Goal: Communication & Community: Answer question/provide support

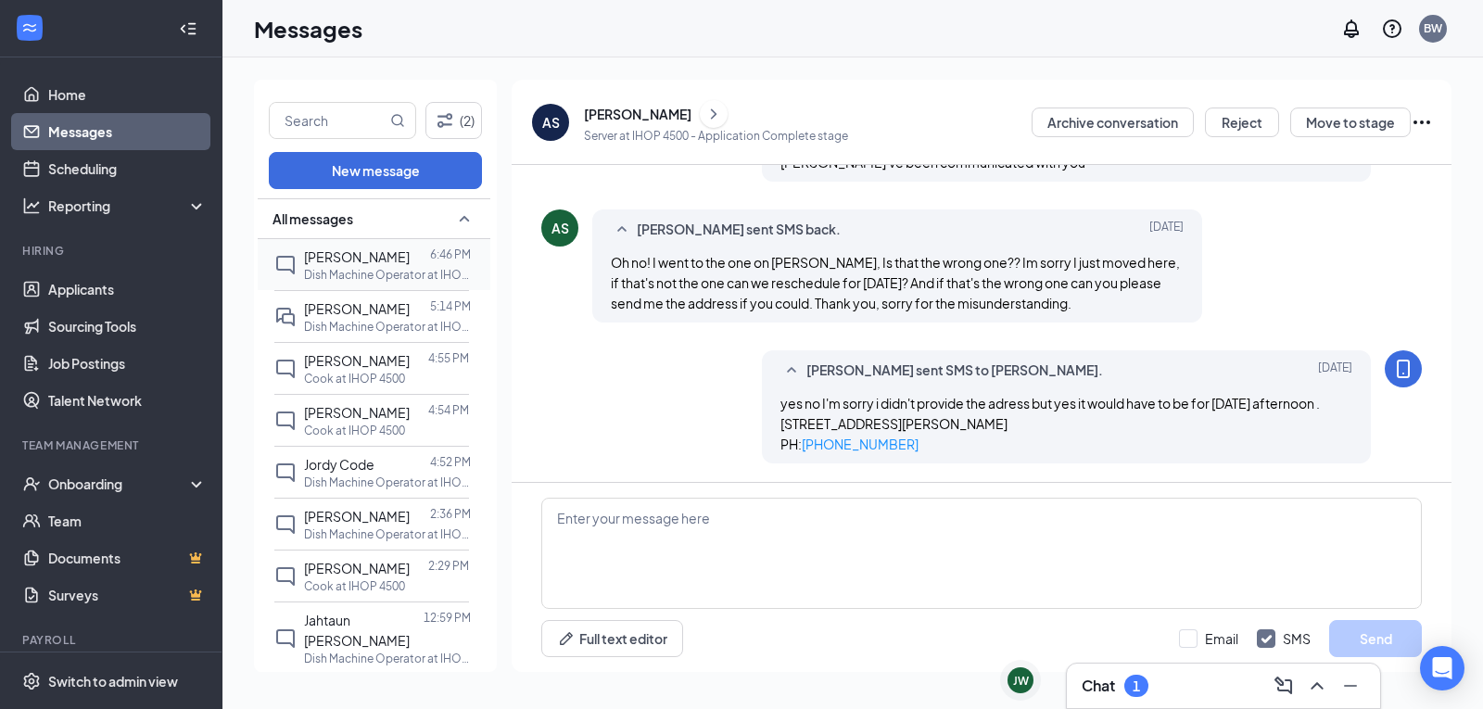
click at [362, 277] on p "Dish Machine Operator at IHOP 4500" at bounding box center [387, 275] width 167 height 16
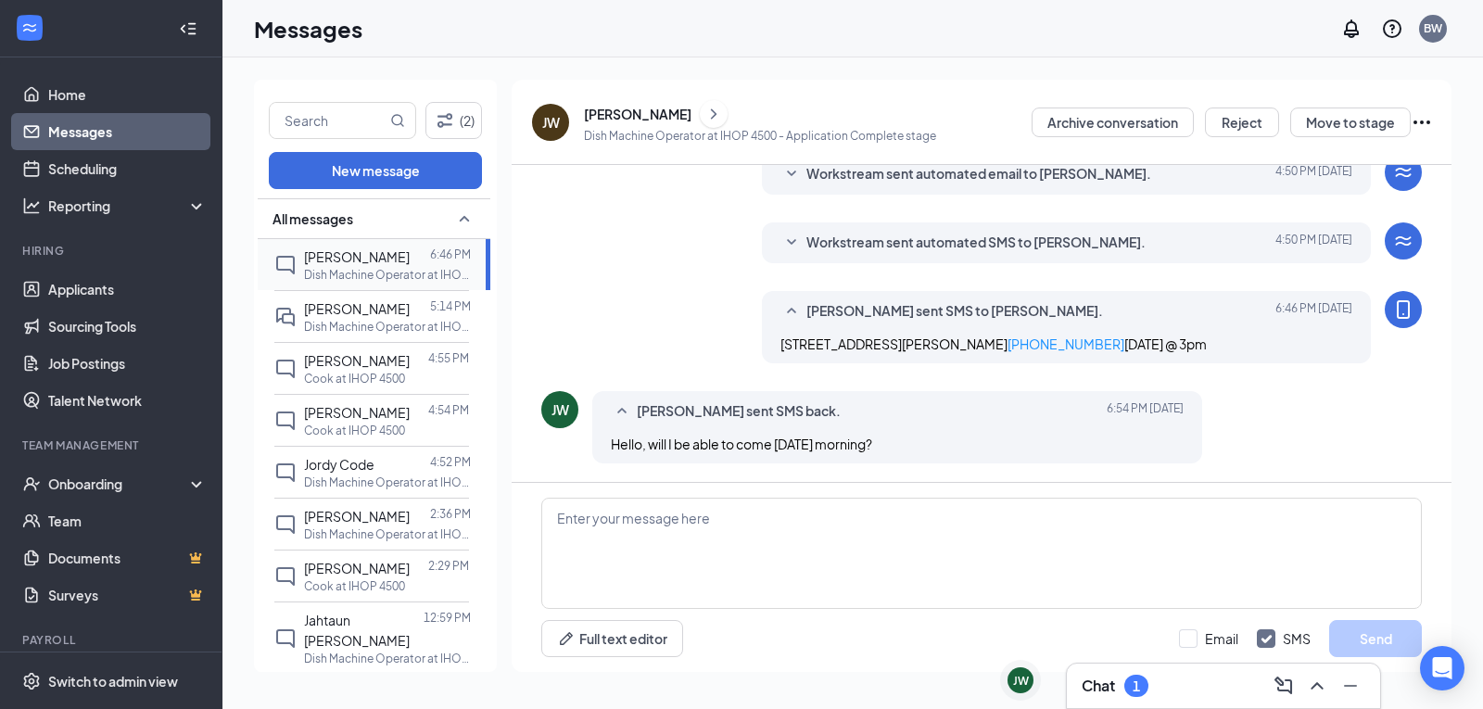
scroll to position [237, 0]
click at [916, 544] on textarea at bounding box center [981, 553] width 880 height 111
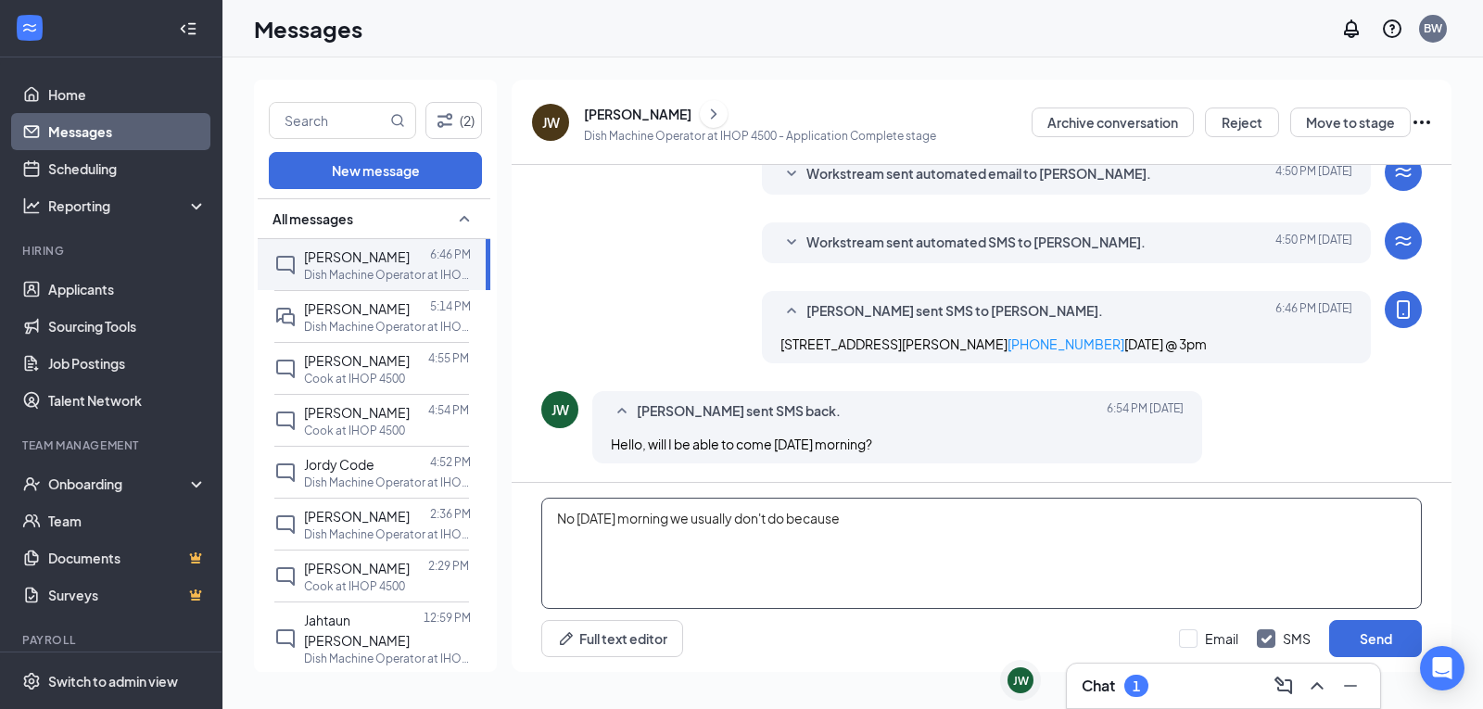
type textarea "No [DATE] morning we usually don't do because"
click at [916, 544] on textarea "No [DATE] morning we usually don't do because" at bounding box center [981, 553] width 880 height 111
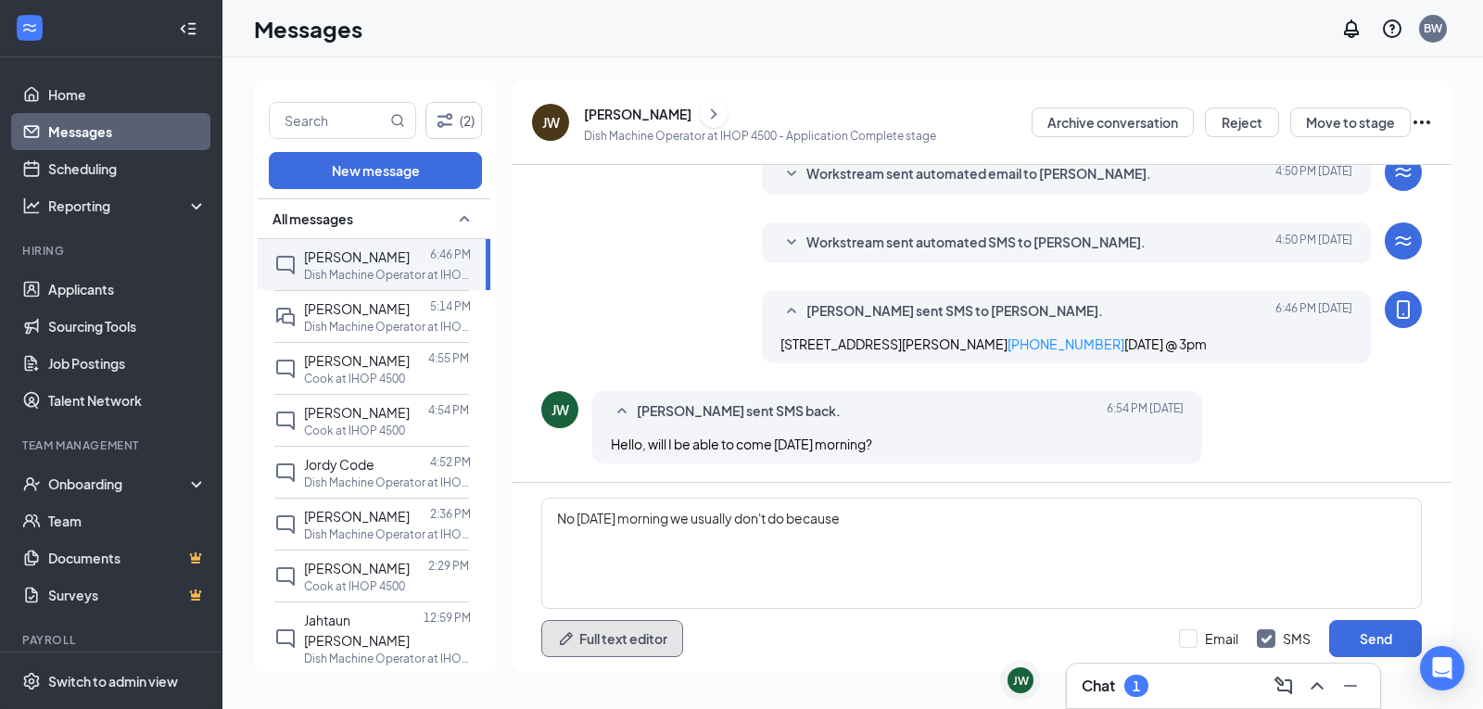
click at [623, 638] on button "Full text editor" at bounding box center [612, 638] width 142 height 37
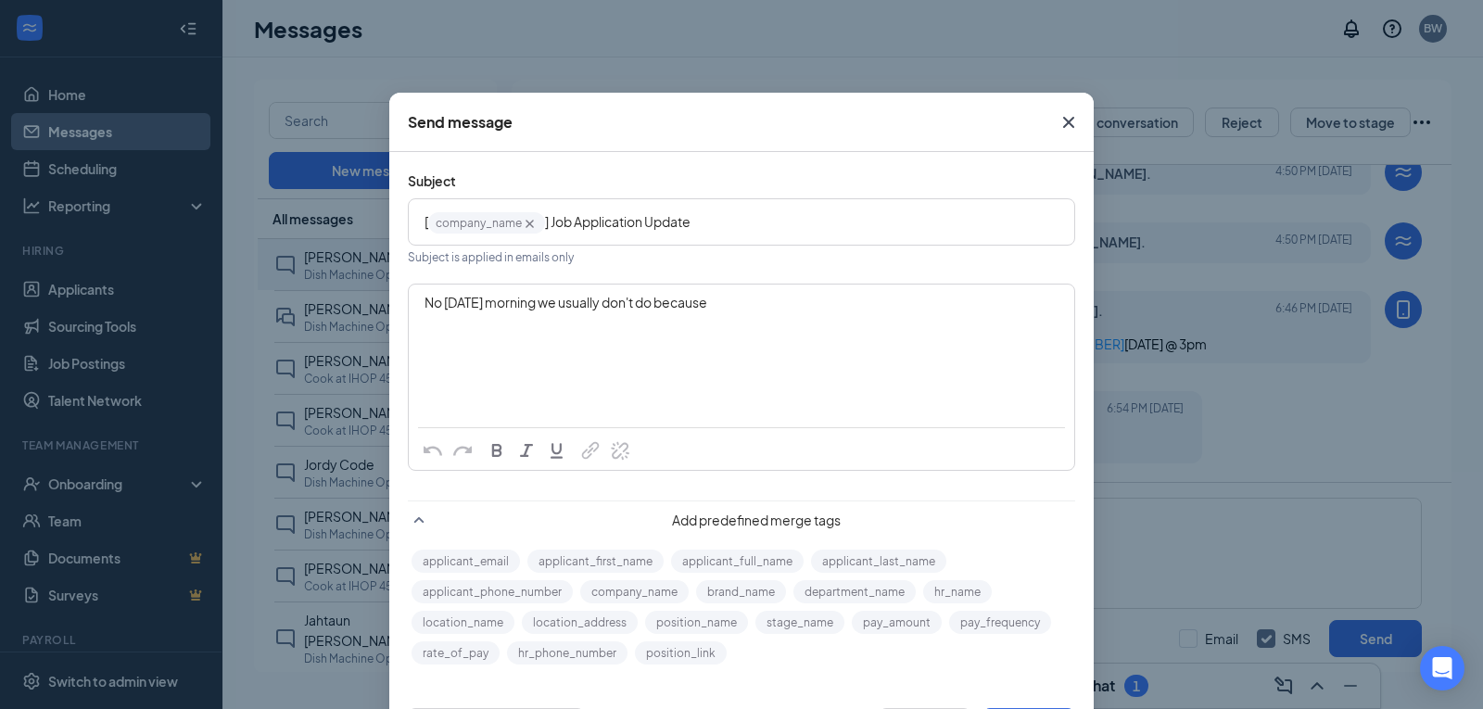
click at [766, 302] on div "No [DATE] morning we usually don't do because" at bounding box center [741, 302] width 634 height 19
click at [1072, 124] on icon "Cross" at bounding box center [1068, 122] width 22 height 22
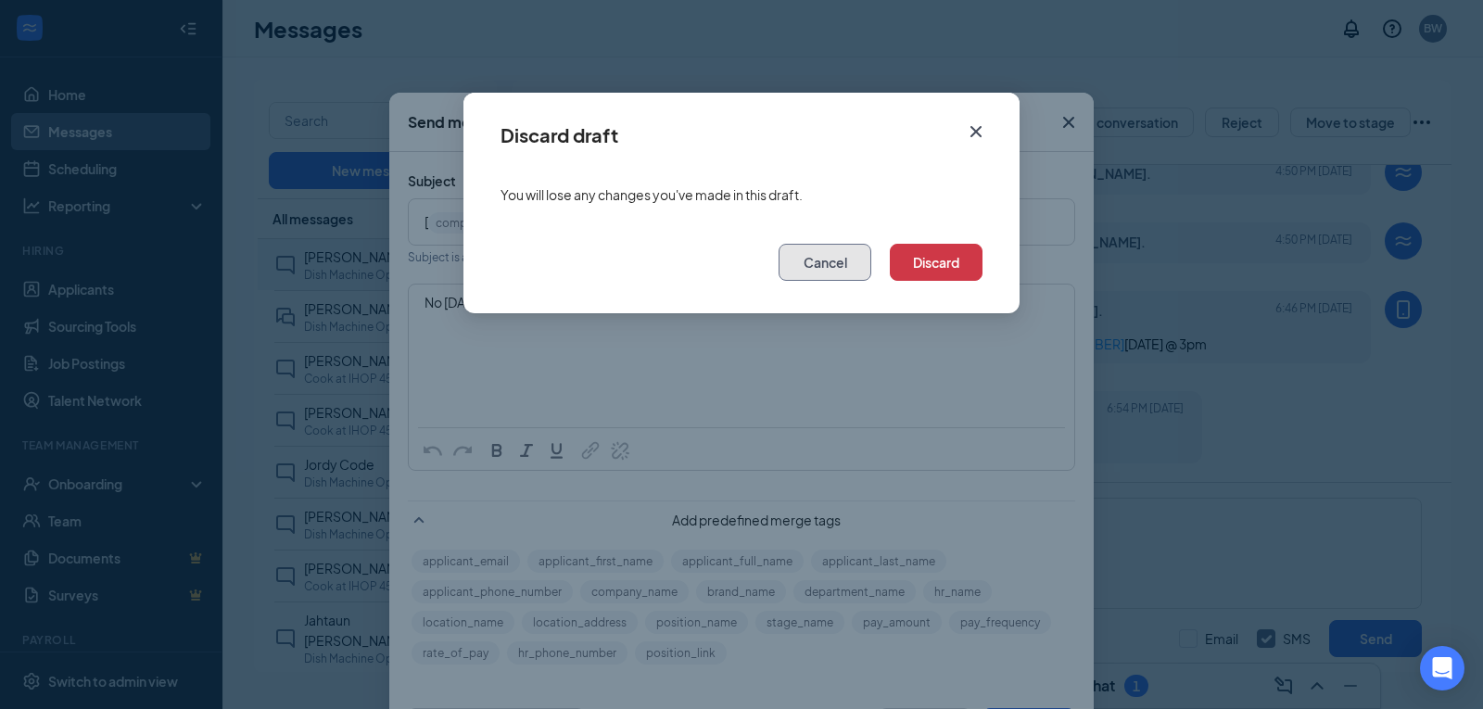
click at [853, 276] on button "Cancel" at bounding box center [824, 262] width 93 height 37
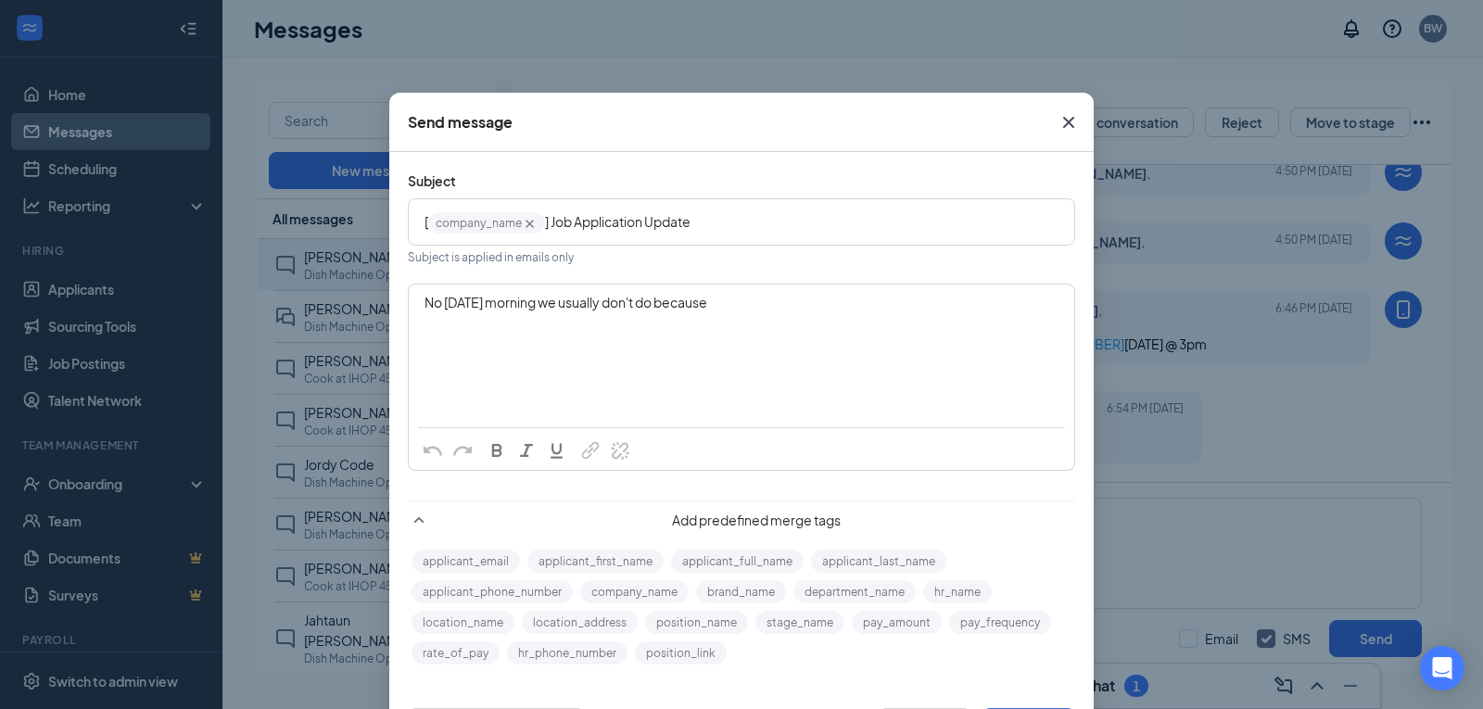
click at [1062, 119] on icon "Cross" at bounding box center [1068, 122] width 22 height 22
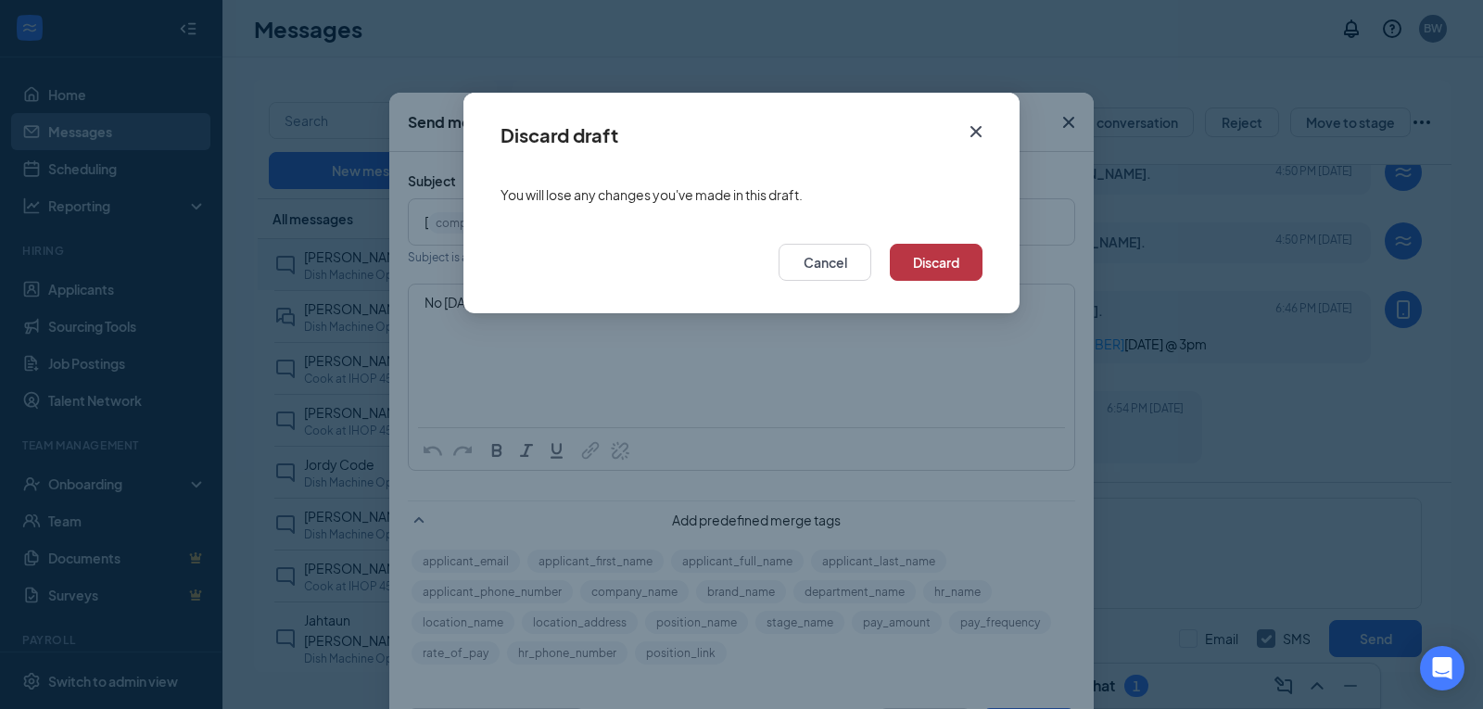
click at [945, 255] on button "Discard" at bounding box center [936, 262] width 93 height 37
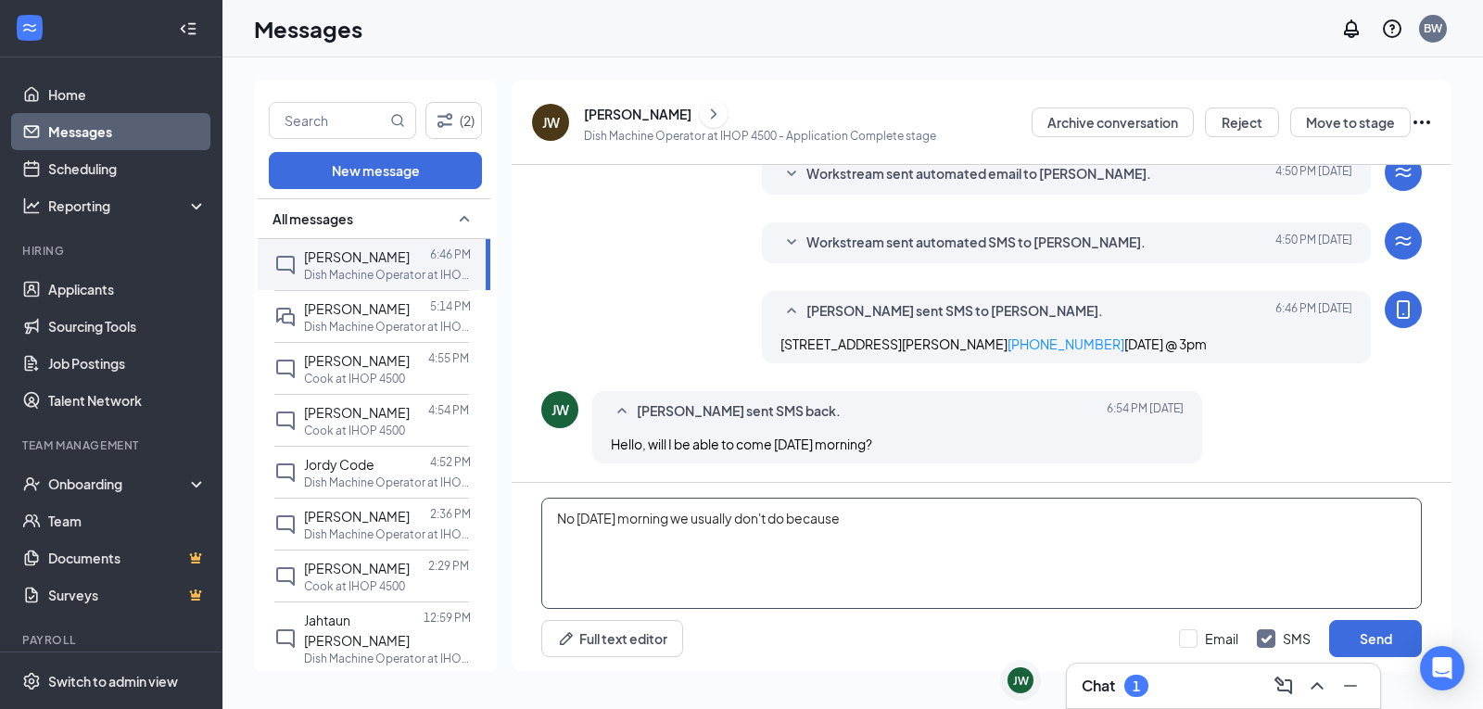
click at [918, 533] on textarea "No [DATE] morning we usually don't do because" at bounding box center [981, 553] width 880 height 111
drag, startPoint x: 1130, startPoint y: 516, endPoint x: 1081, endPoint y: 515, distance: 49.1
click at [1081, 515] on textarea "No [DATE] morning we usually don't do because we are busy but i can see if he c…" at bounding box center [981, 553] width 880 height 111
drag, startPoint x: 1210, startPoint y: 531, endPoint x: 1216, endPoint y: 520, distance: 12.4
click at [1214, 522] on textarea "No [DATE] morning we usually don't do because we are busy but i can see if he c…" at bounding box center [981, 553] width 880 height 111
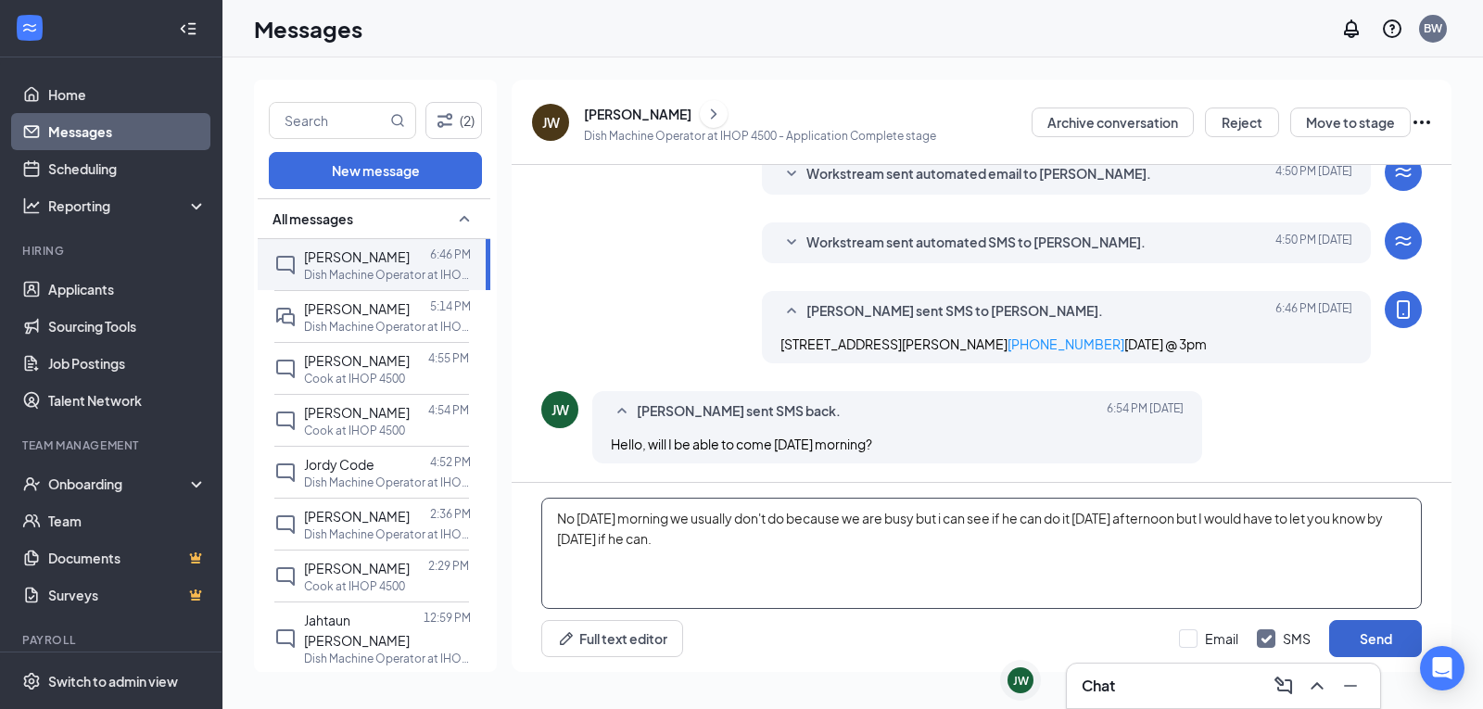
type textarea "No [DATE] morning we usually don't do because we are busy but i can see if he c…"
click at [1391, 636] on button "Send" at bounding box center [1375, 638] width 93 height 37
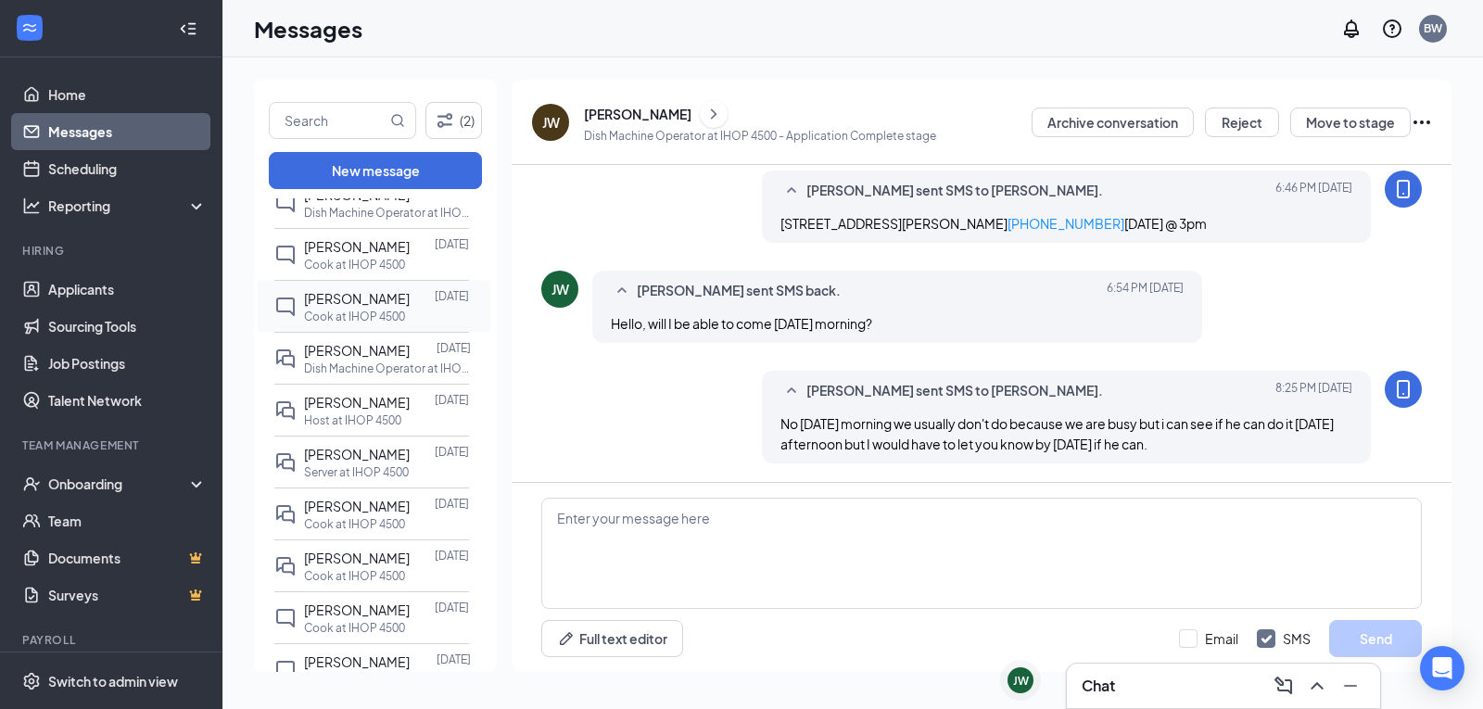
scroll to position [927, 0]
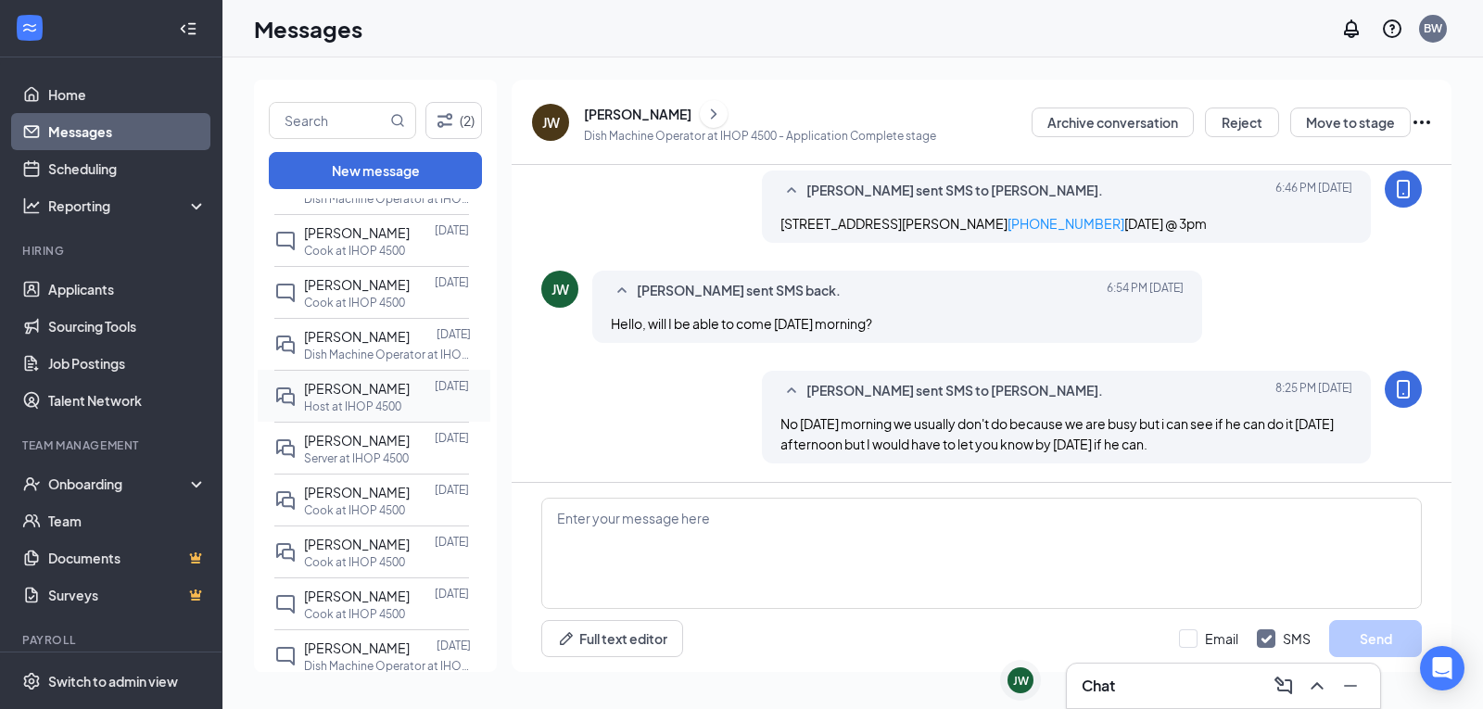
click at [399, 414] on p "Host at IHOP 4500" at bounding box center [352, 407] width 97 height 16
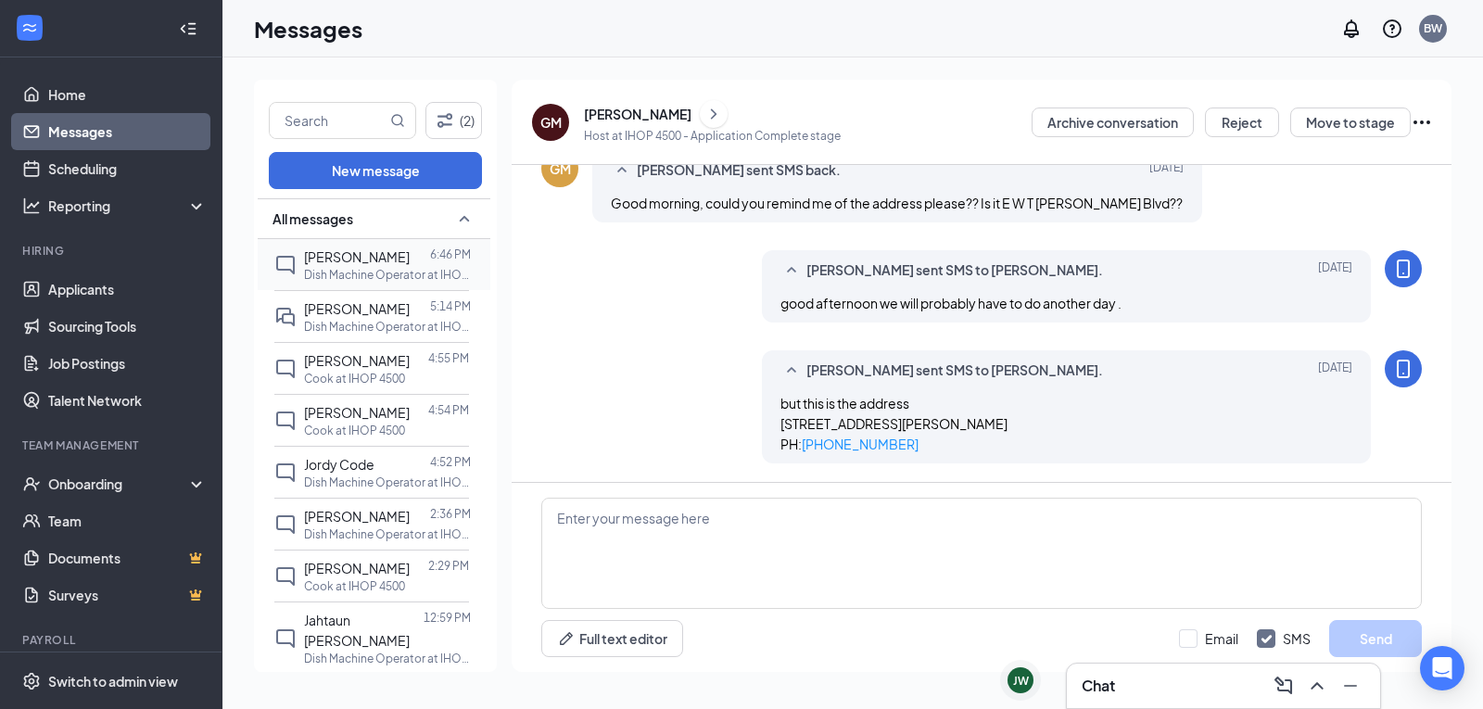
click at [333, 280] on p "Dish Machine Operator at IHOP 4500" at bounding box center [387, 275] width 167 height 16
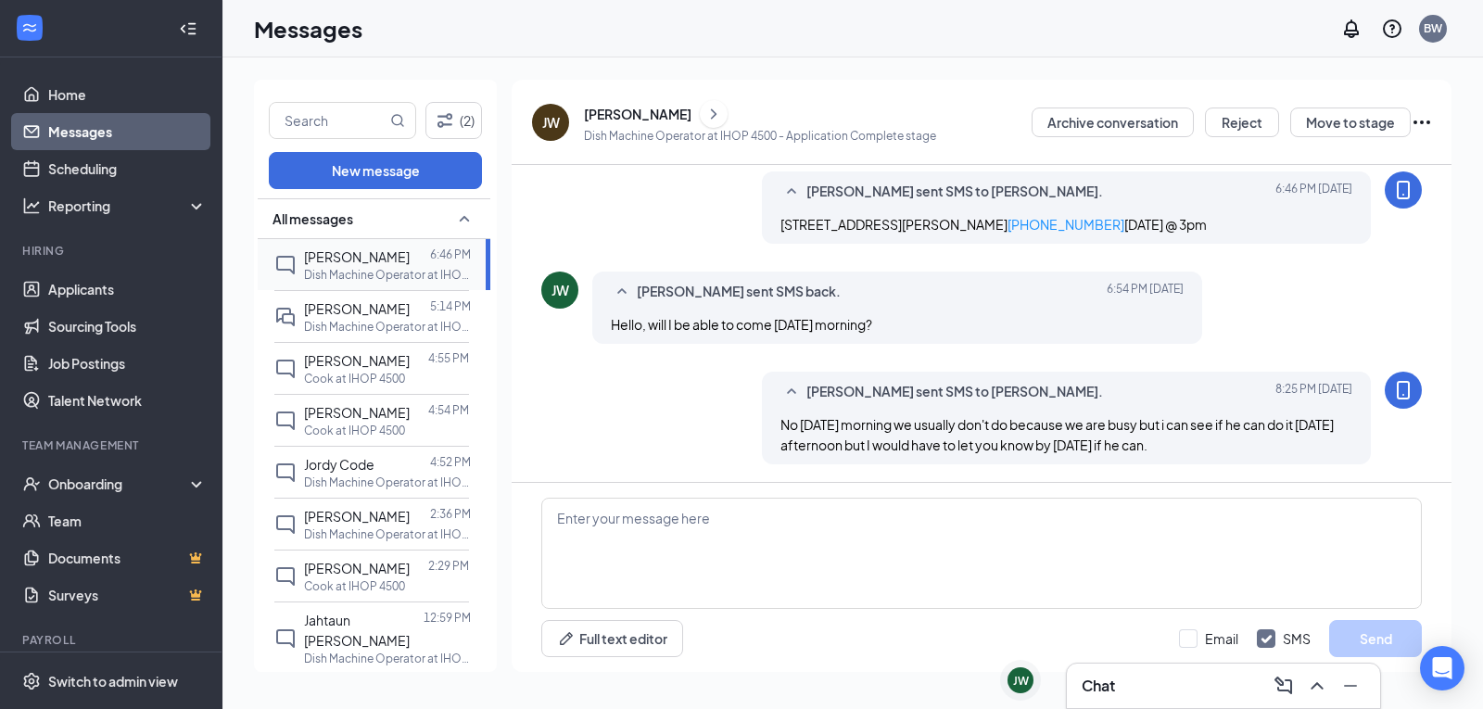
scroll to position [358, 0]
